Goal: Information Seeking & Learning: Learn about a topic

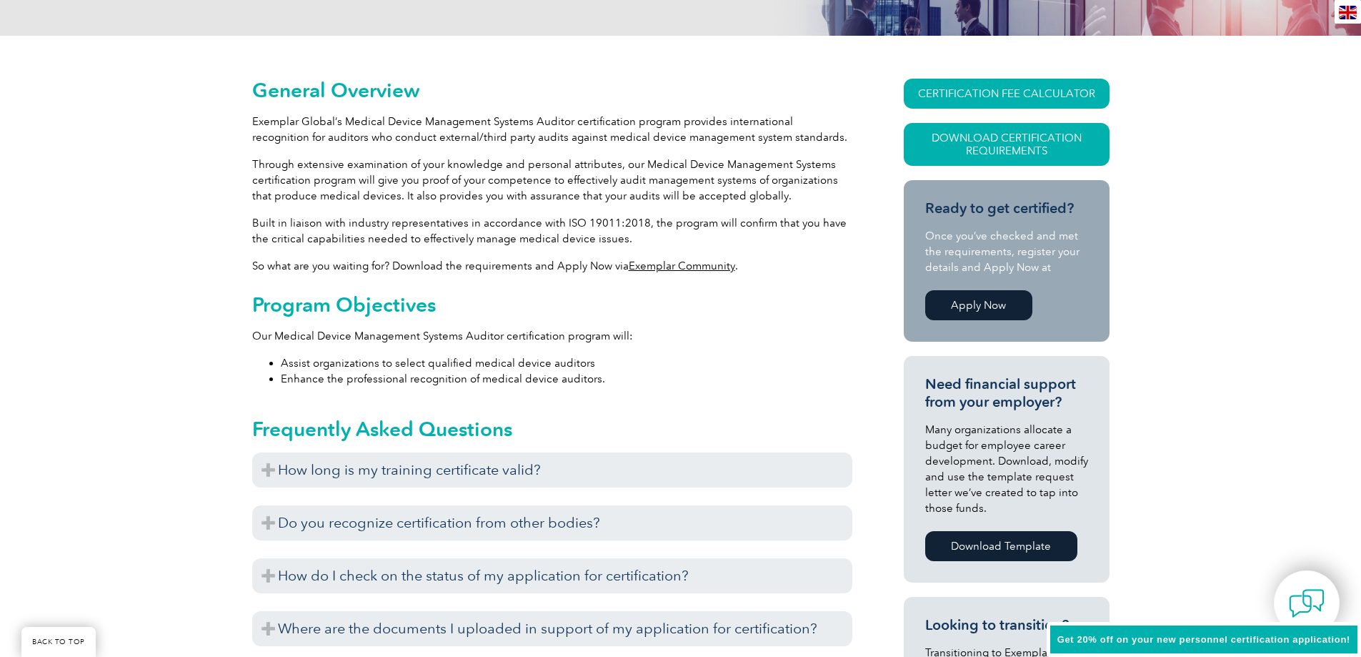
scroll to position [286, 0]
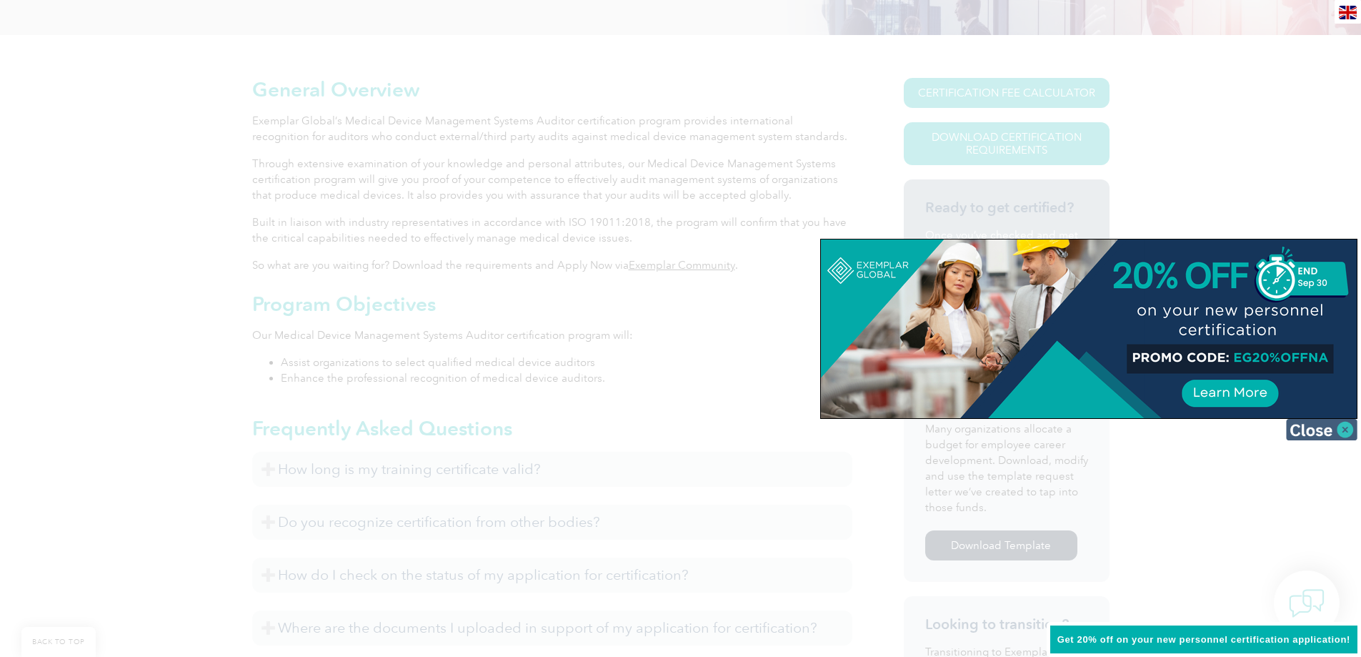
click at [1336, 429] on img at bounding box center [1321, 429] width 71 height 21
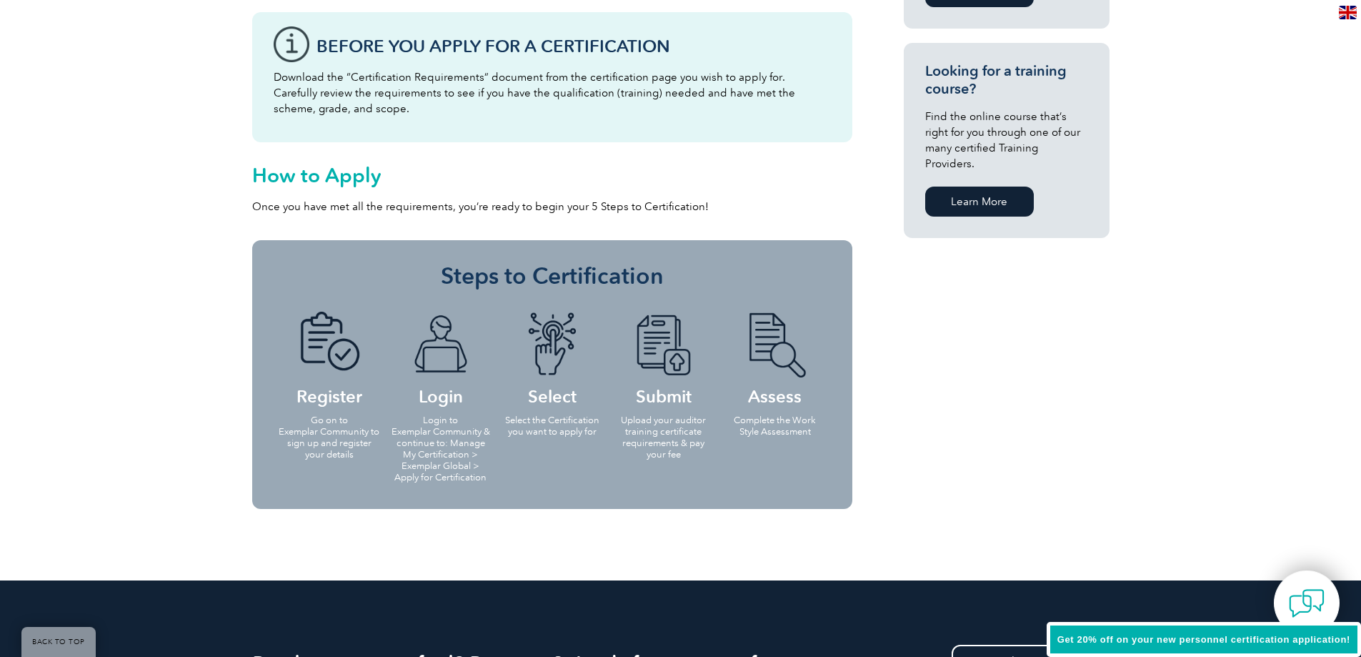
scroll to position [1143, 0]
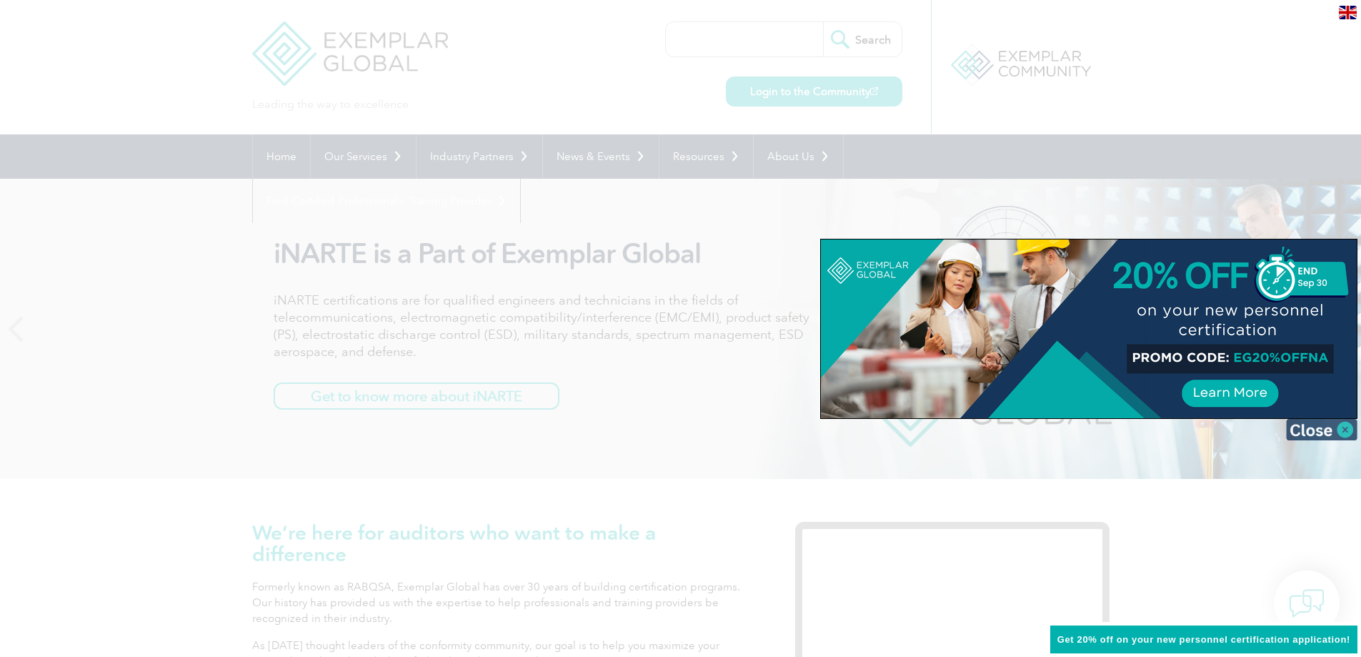
click at [1322, 427] on img at bounding box center [1321, 429] width 71 height 21
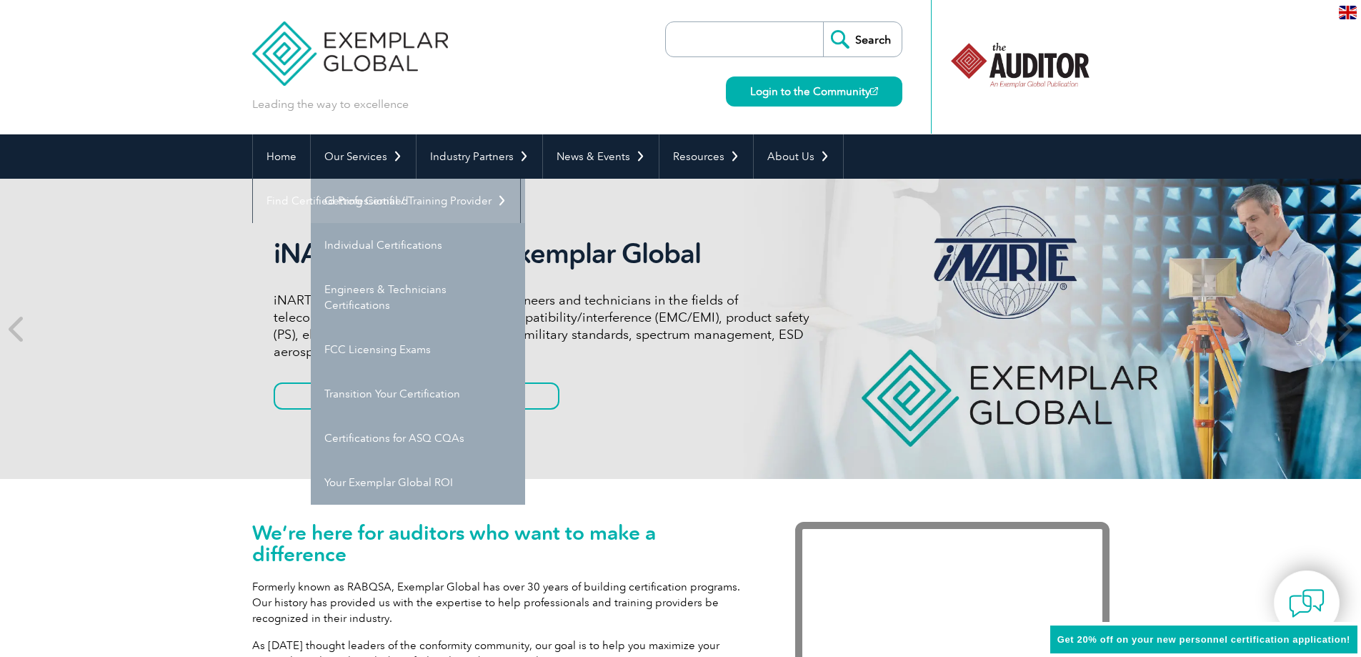
click at [371, 208] on link "Getting Certified" at bounding box center [418, 201] width 214 height 44
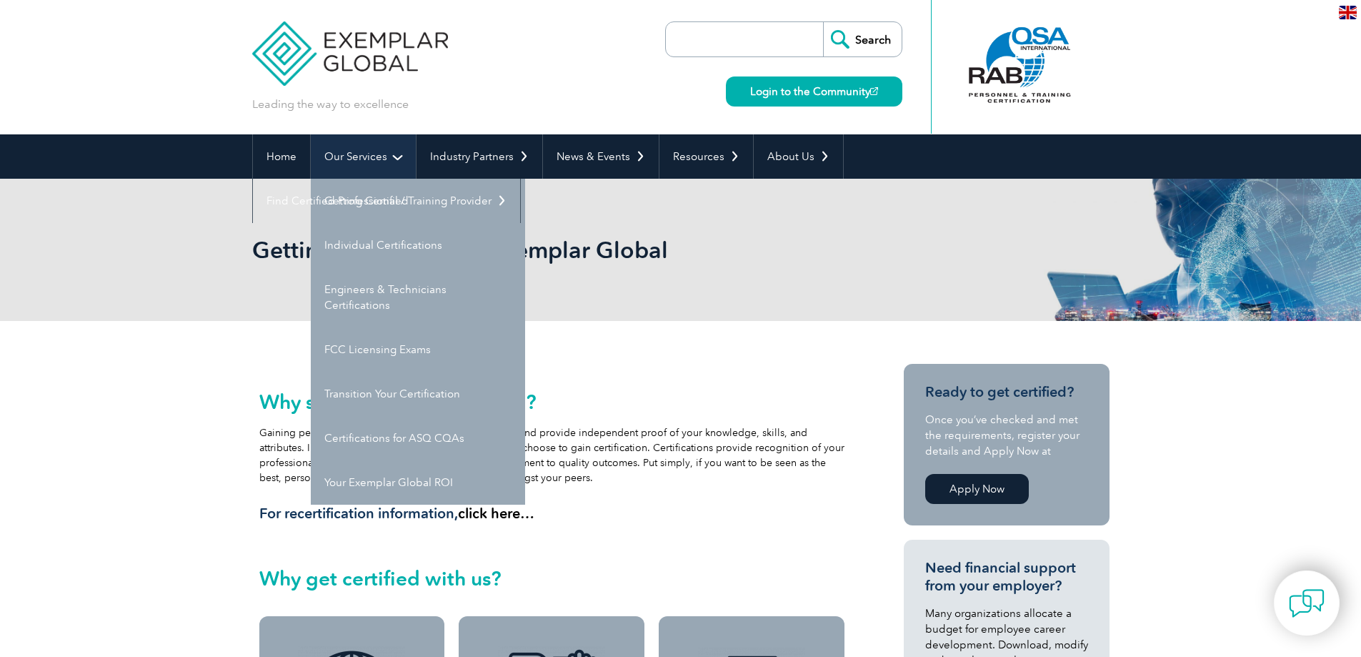
click at [375, 155] on link "Our Services" at bounding box center [363, 156] width 105 height 44
click at [365, 258] on link "Individual Certifications" at bounding box center [418, 245] width 214 height 44
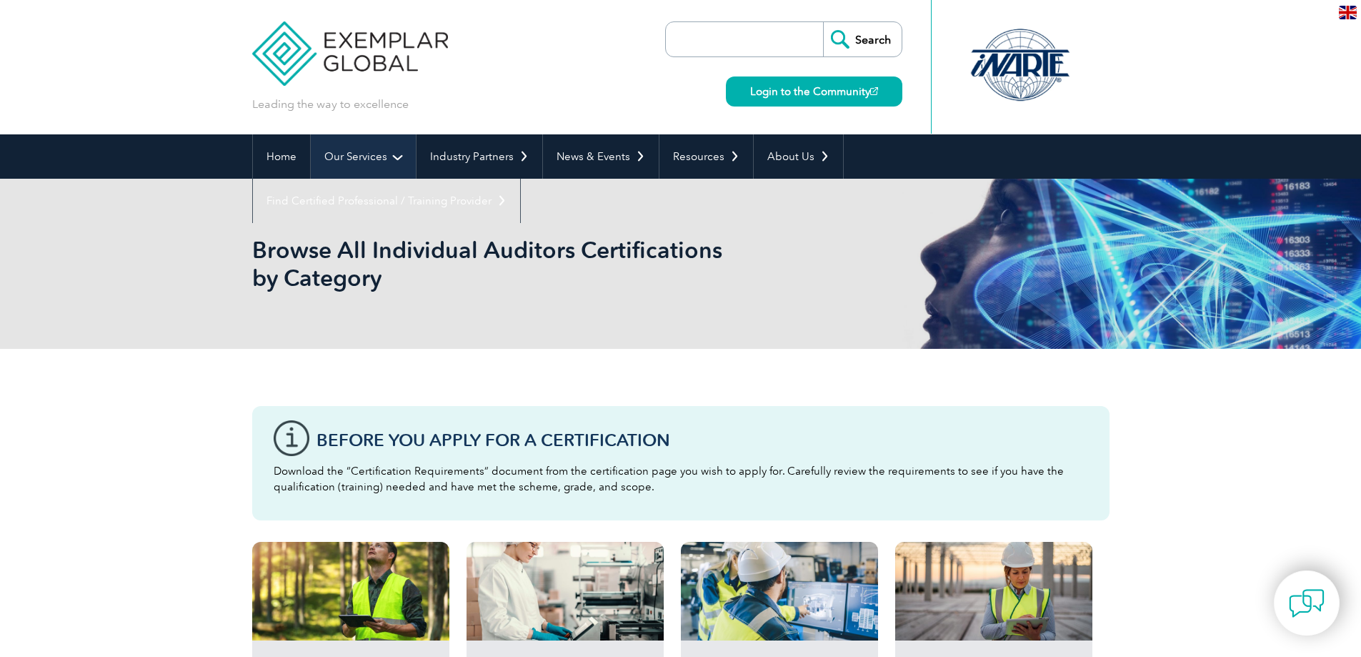
click at [379, 171] on link "Our Services" at bounding box center [363, 156] width 105 height 44
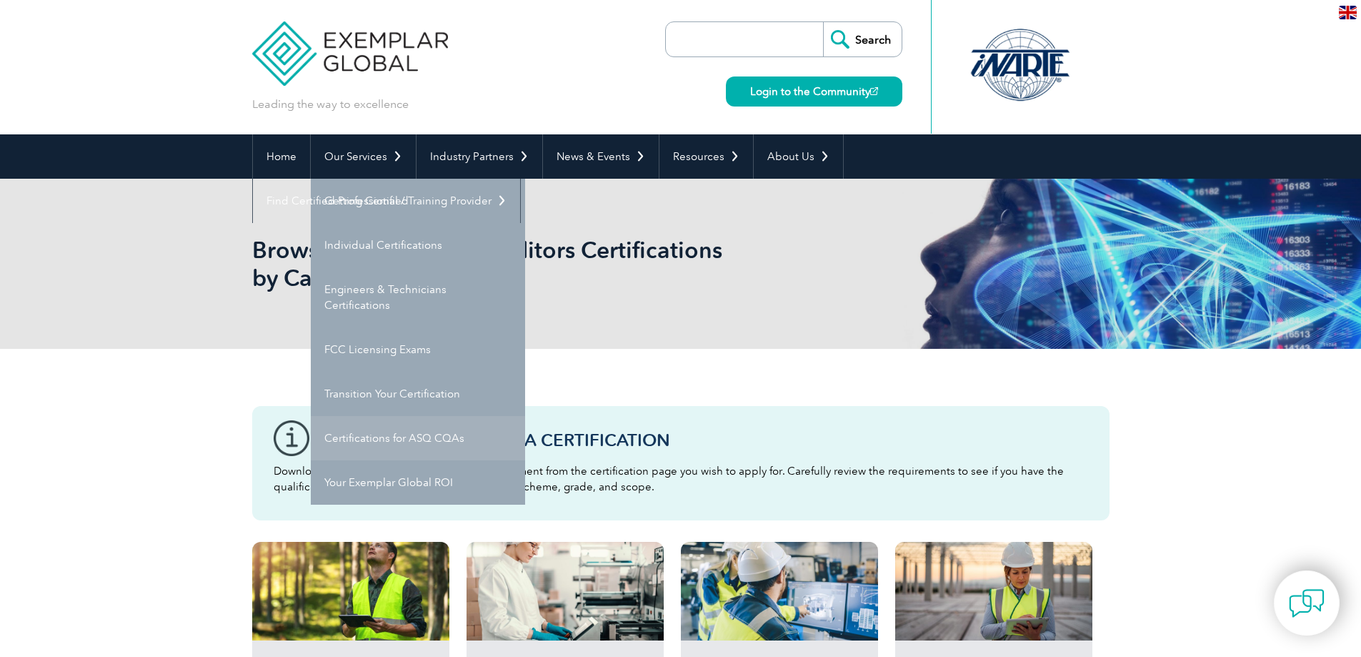
click at [389, 442] on link "Certifications for ASQ CQAs" at bounding box center [418, 438] width 214 height 44
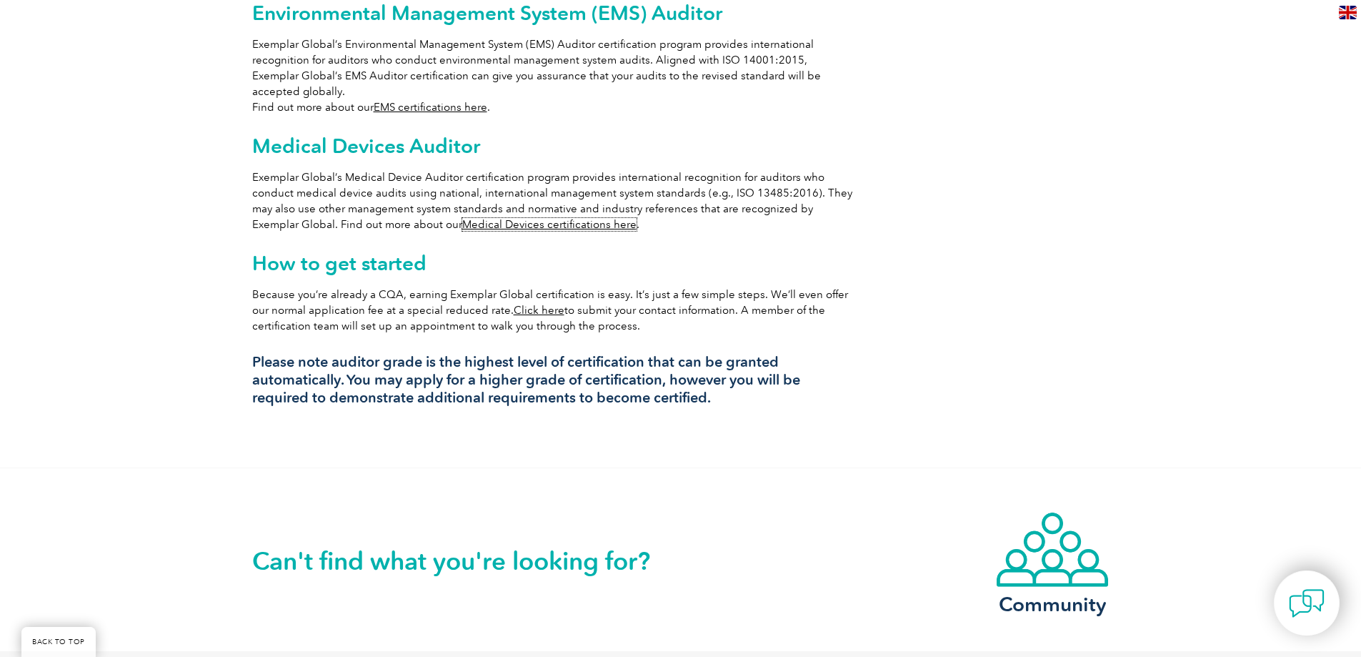
scroll to position [1143, 0]
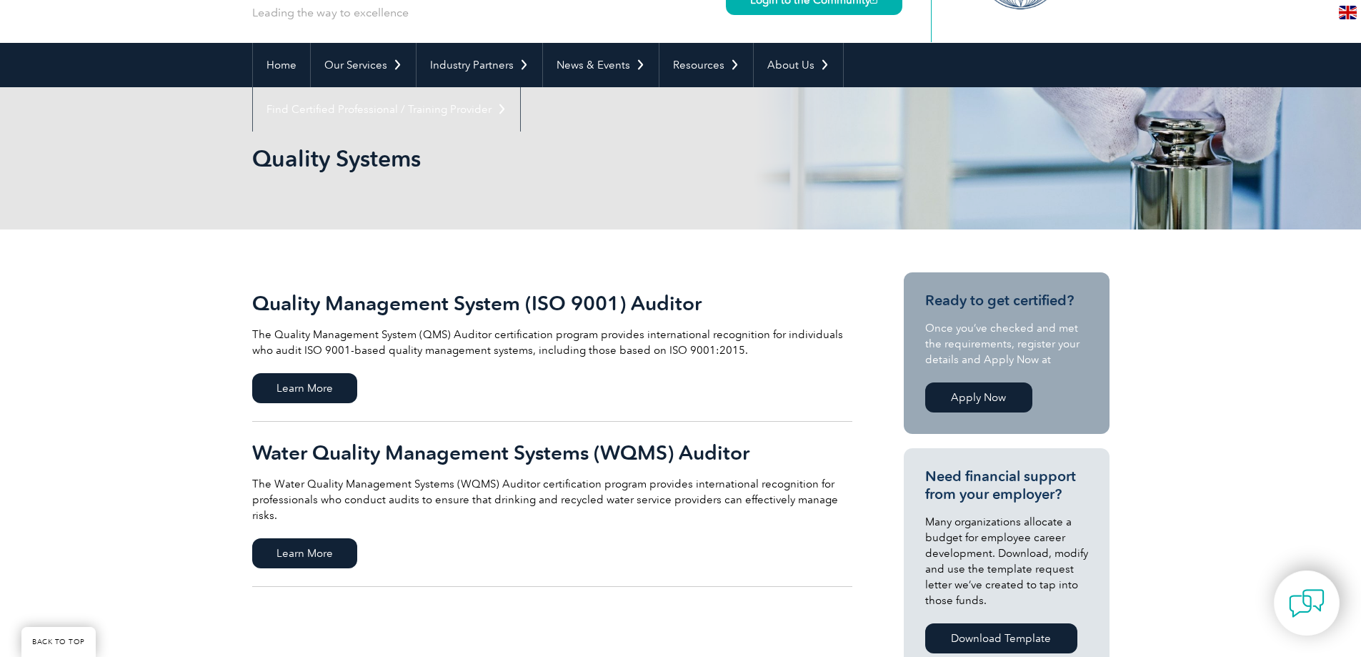
scroll to position [429, 0]
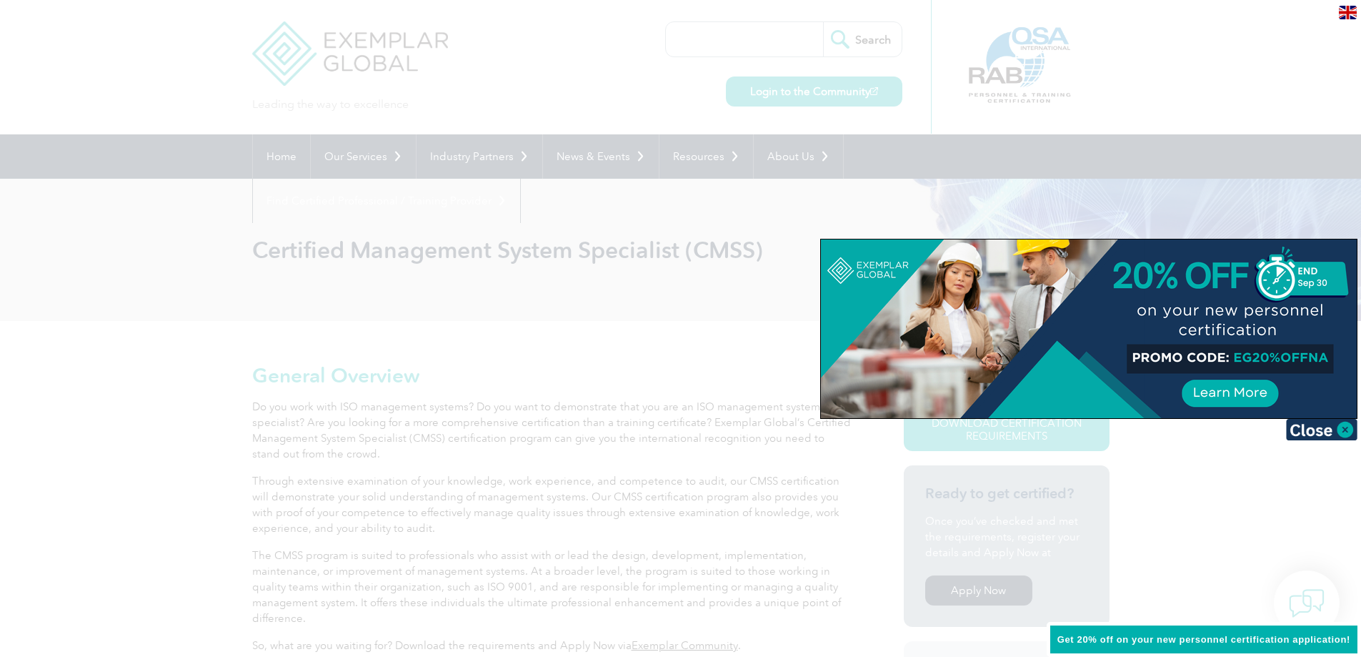
click at [576, 307] on div at bounding box center [680, 328] width 1361 height 657
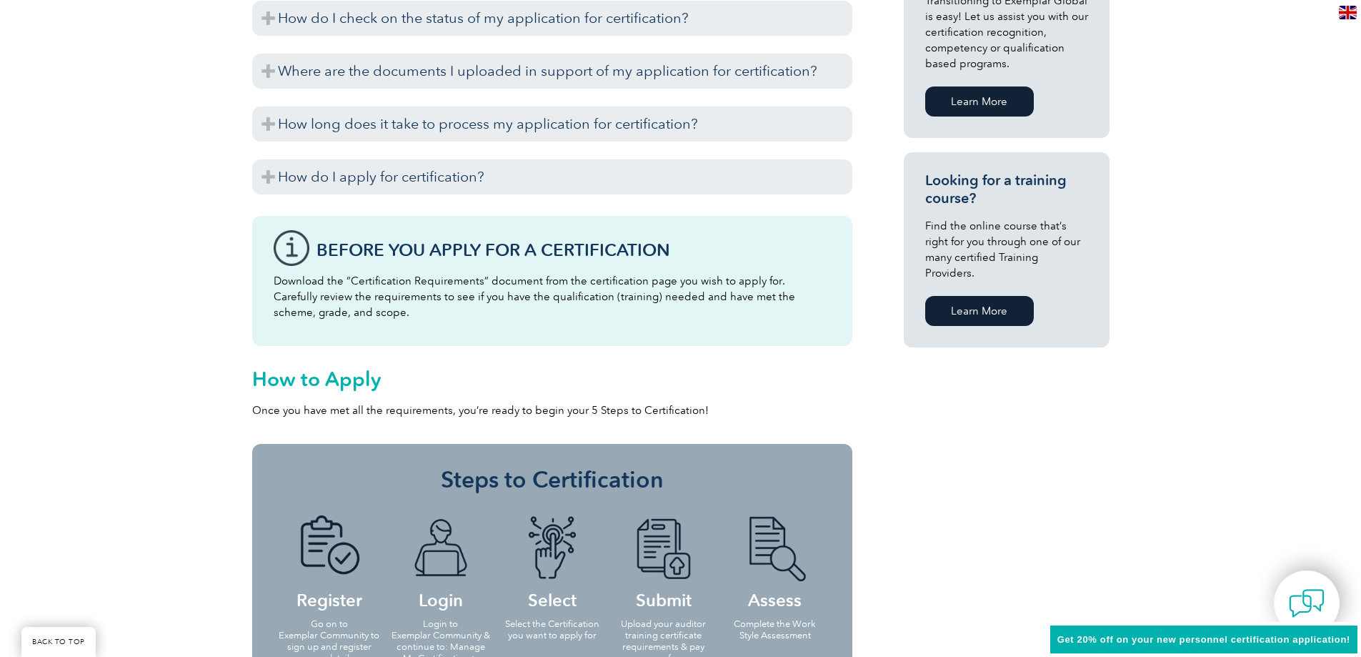
scroll to position [929, 0]
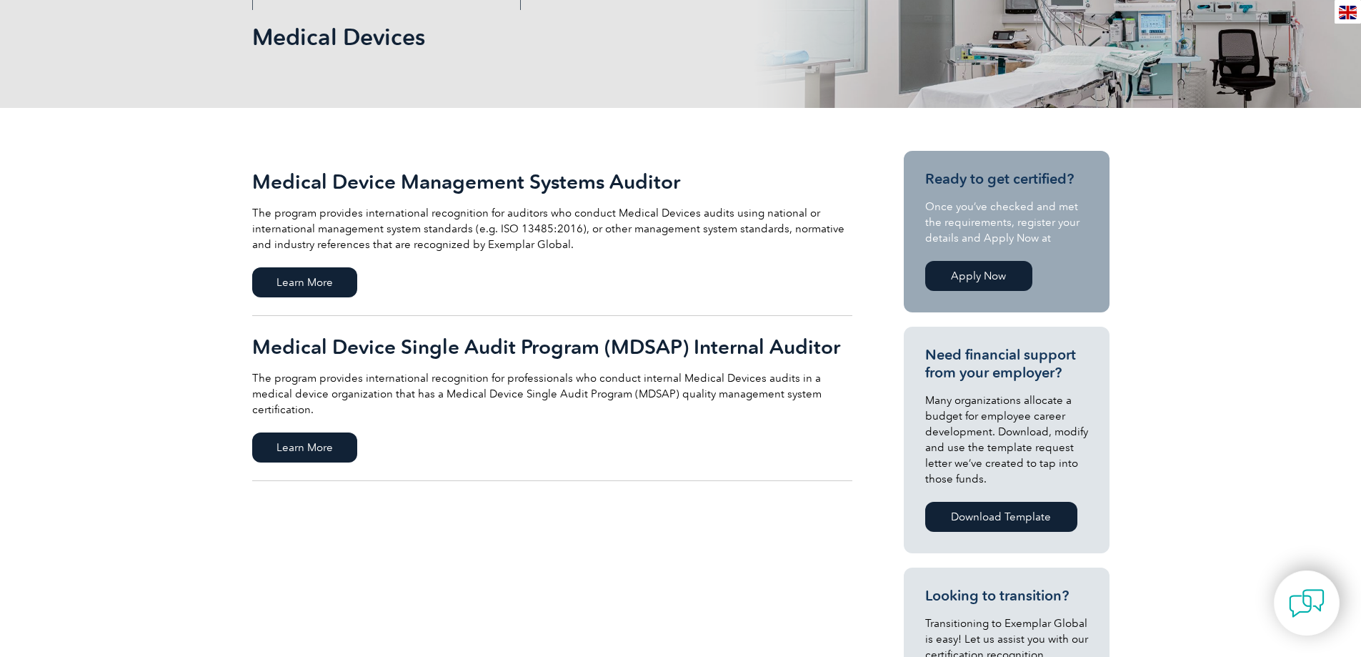
scroll to position [214, 0]
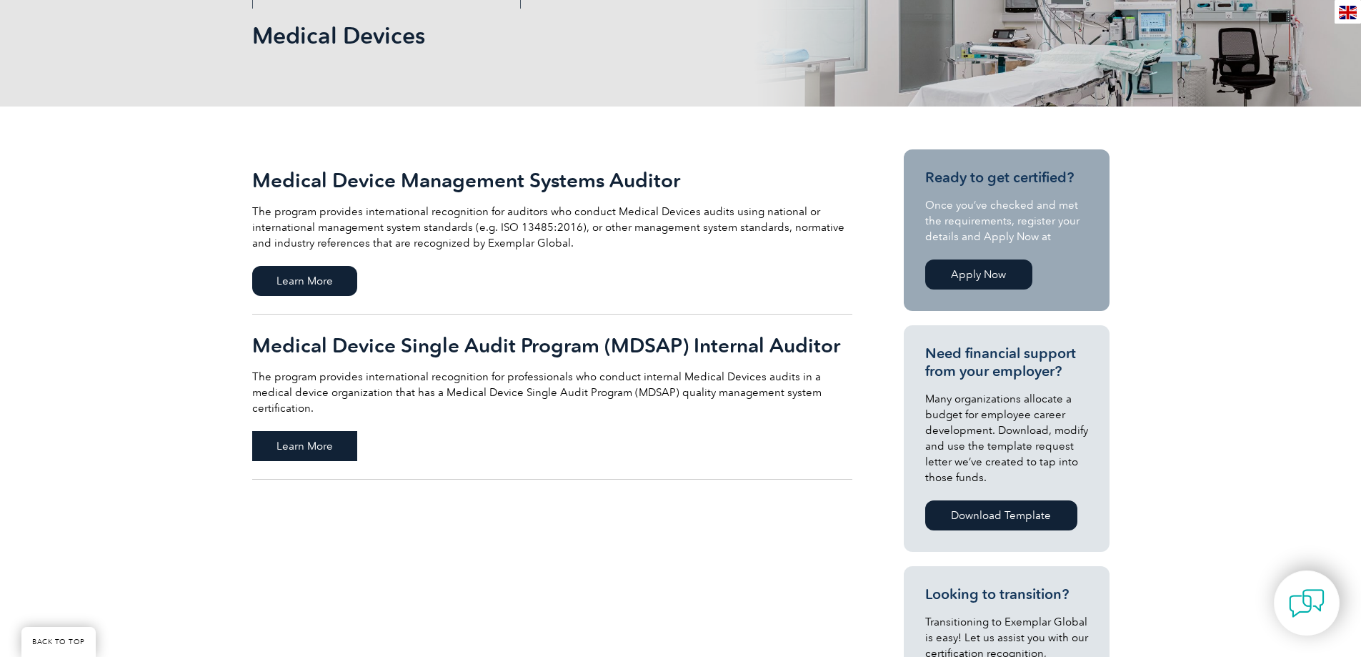
click at [320, 431] on span "Learn More" at bounding box center [304, 446] width 105 height 30
